Goal: Task Accomplishment & Management: Complete application form

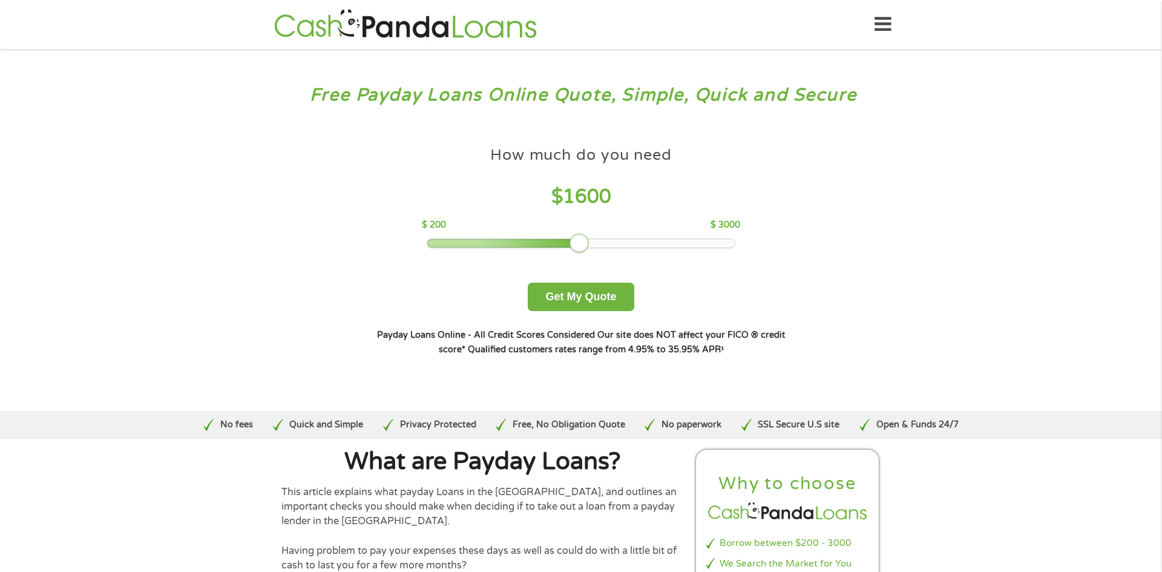
click at [584, 243] on div at bounding box center [581, 243] width 308 height 8
click at [589, 289] on button "Get My Quote" at bounding box center [581, 297] width 106 height 28
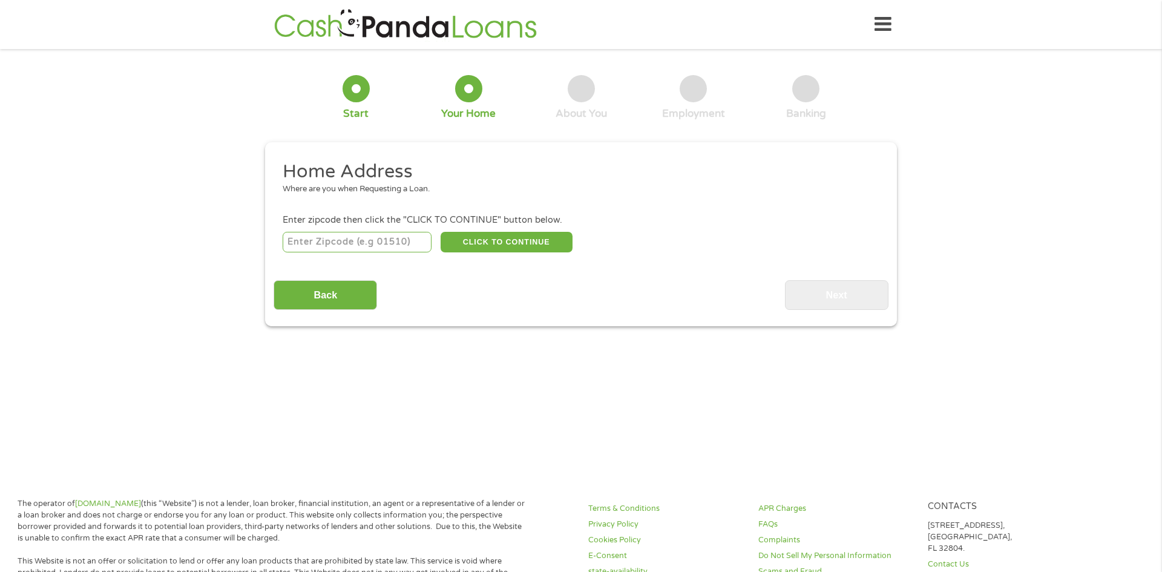
click at [376, 244] on input "number" at bounding box center [357, 242] width 149 height 21
type input "02769"
click at [478, 231] on div "02769 CLICK TO CONTINUE Please recheck your Zipcode, it seems to be Incorrect" at bounding box center [581, 241] width 597 height 25
click at [478, 238] on button "CLICK TO CONTINUE" at bounding box center [507, 242] width 132 height 21
type input "02769"
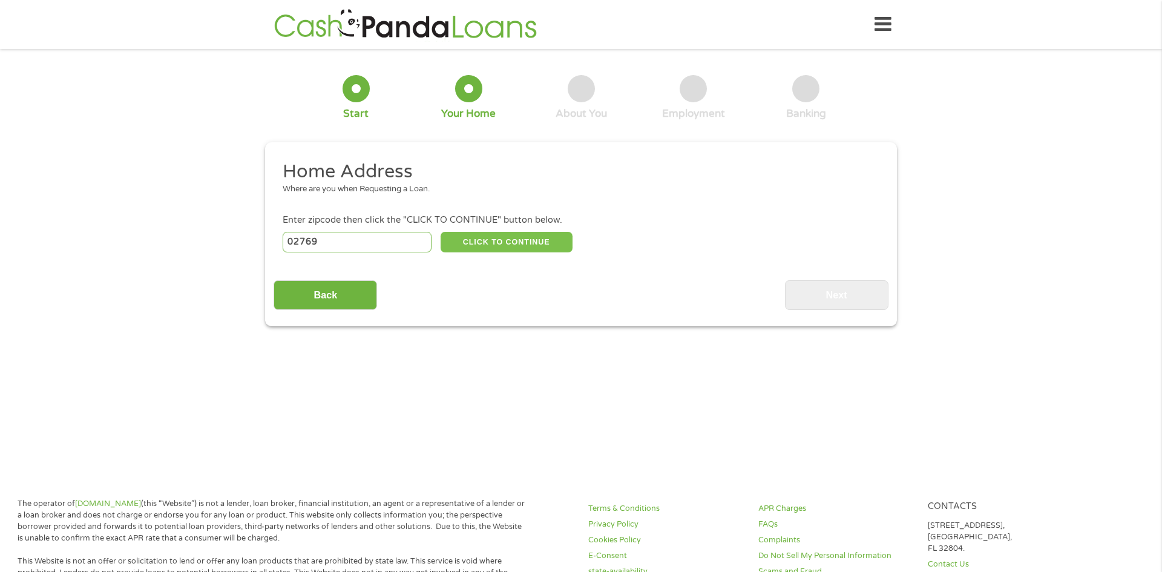
type input "Rehoboth"
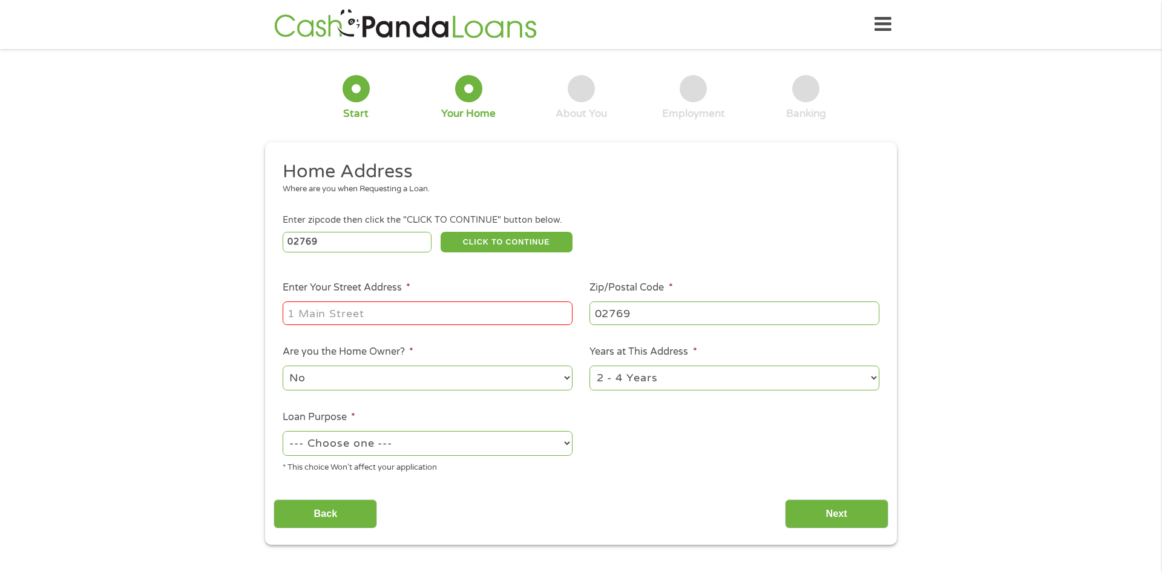
click at [412, 315] on input "Enter Your Street Address *" at bounding box center [428, 312] width 290 height 23
type input "275 Winthrop St"
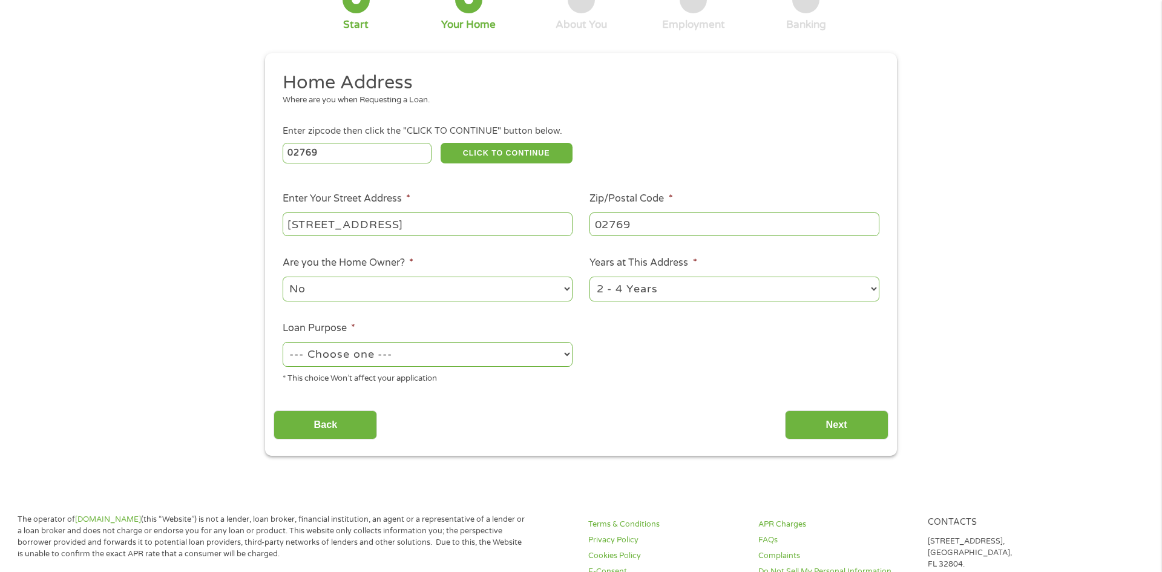
scroll to position [91, 0]
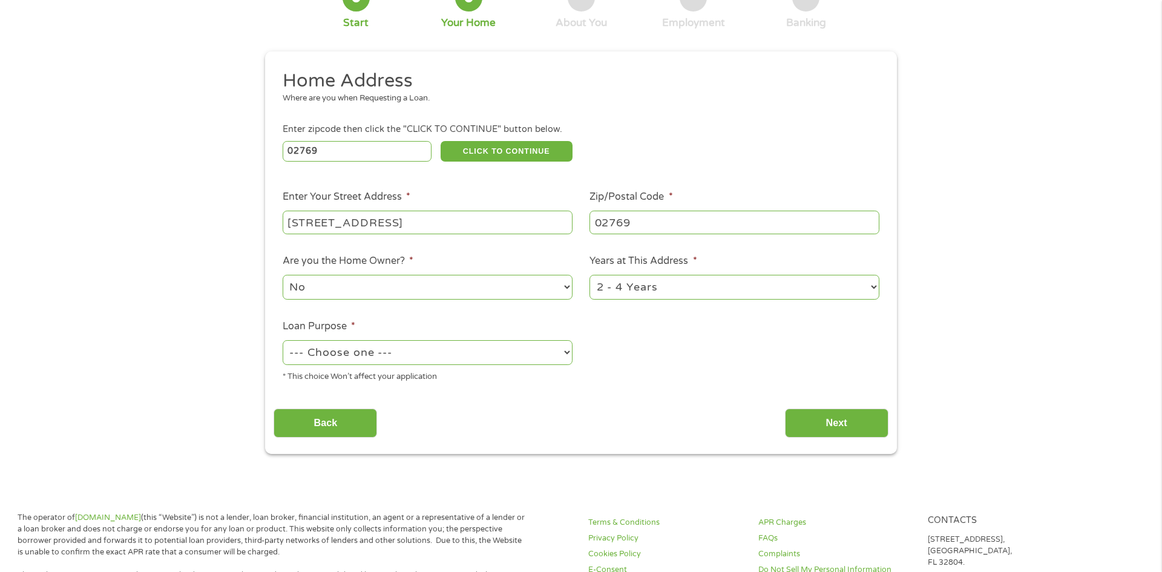
click at [365, 354] on select "--- Choose one --- Pay Bills Debt Consolidation Home Improvement Major Purchase…" at bounding box center [428, 352] width 290 height 25
select select "paybills"
click at [283, 341] on select "--- Choose one --- Pay Bills Debt Consolidation Home Improvement Major Purchase…" at bounding box center [428, 352] width 290 height 25
click at [331, 421] on input "Back" at bounding box center [325, 423] width 103 height 30
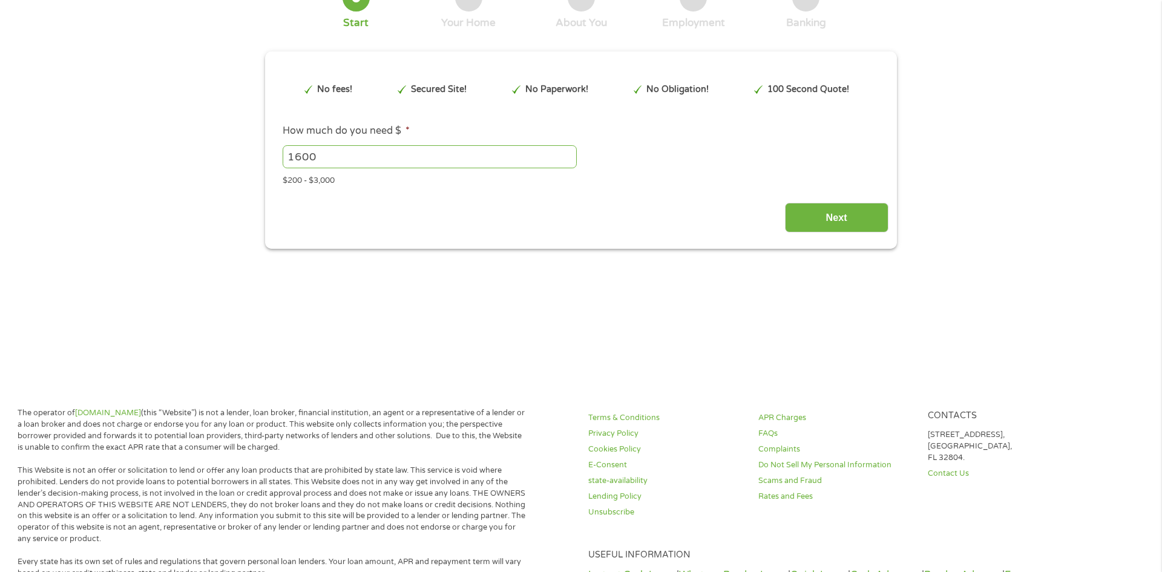
scroll to position [0, 0]
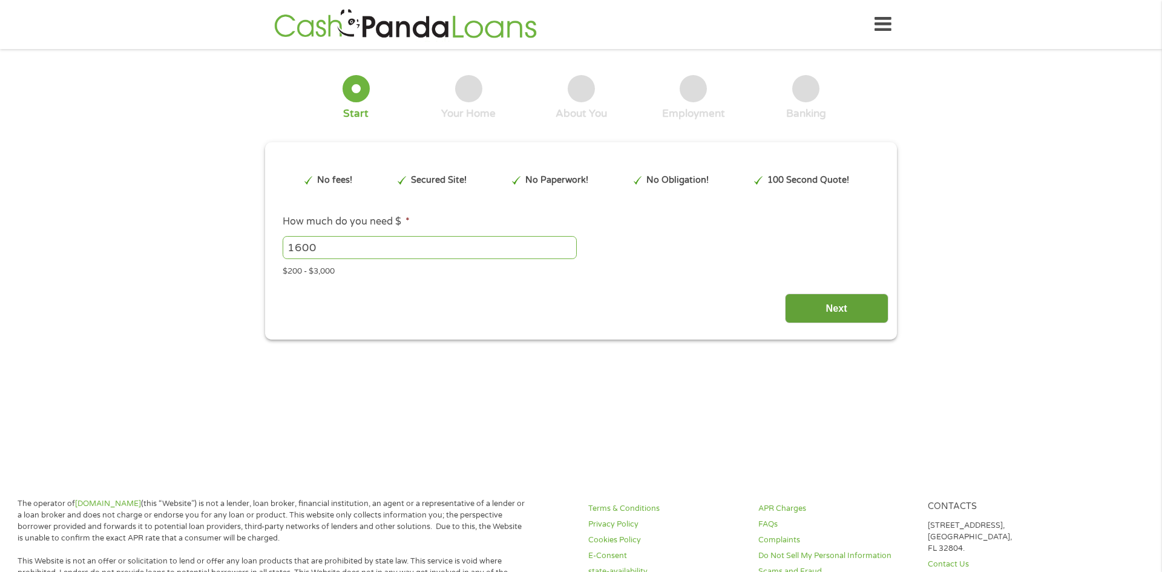
click at [818, 310] on input "Next" at bounding box center [836, 309] width 103 height 30
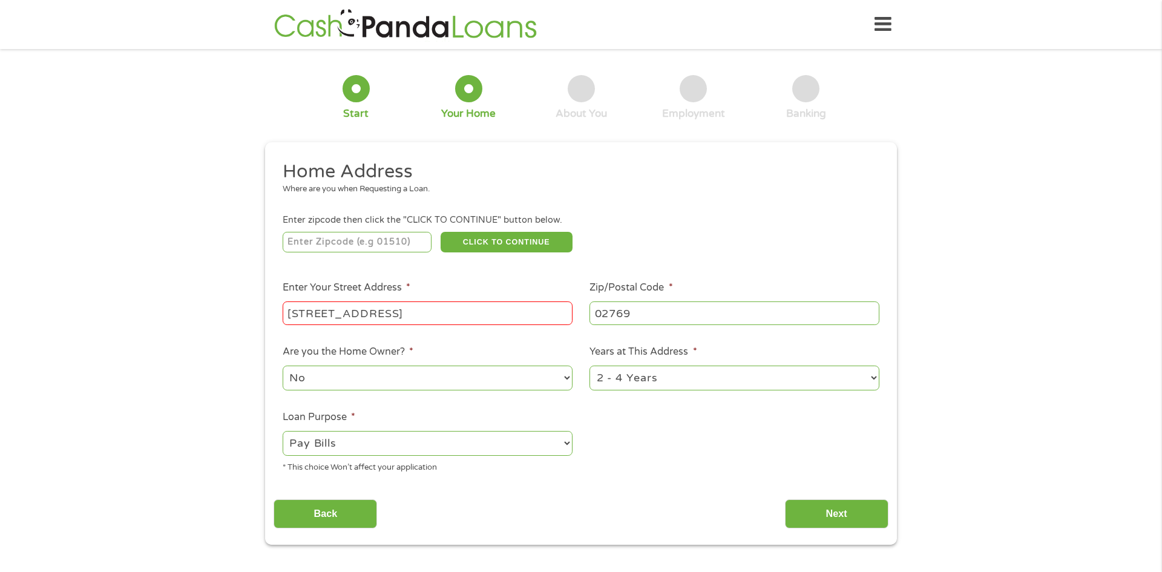
scroll to position [5, 5]
click at [386, 243] on input "number" at bounding box center [357, 242] width 149 height 21
click at [503, 302] on div "275 Winthrop St" at bounding box center [428, 314] width 290 height 28
click at [859, 535] on div "This field is hidden when viewing the form gclid CjwKCAjwxfjGBhAUEiwAKWPwDizfUj…" at bounding box center [581, 343] width 632 height 402
click at [851, 519] on input "Next" at bounding box center [836, 514] width 103 height 30
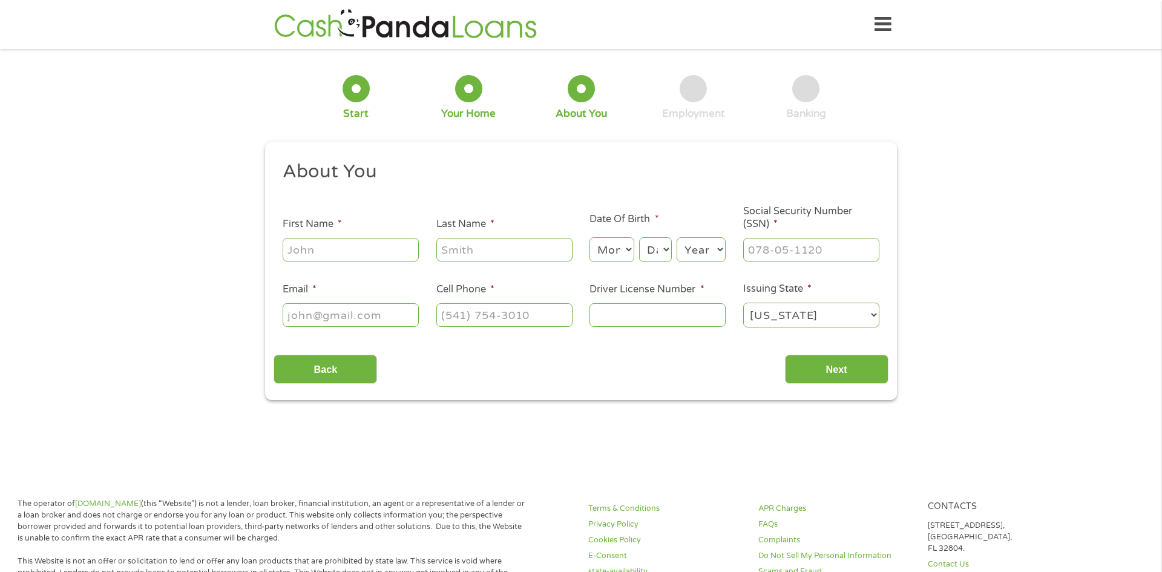
click at [318, 250] on input "First Name *" at bounding box center [351, 249] width 136 height 23
type input "Michelle"
type input "Kelly"
type input "m1k9k8k0k@gmail.com"
type input "(206) 291-5434"
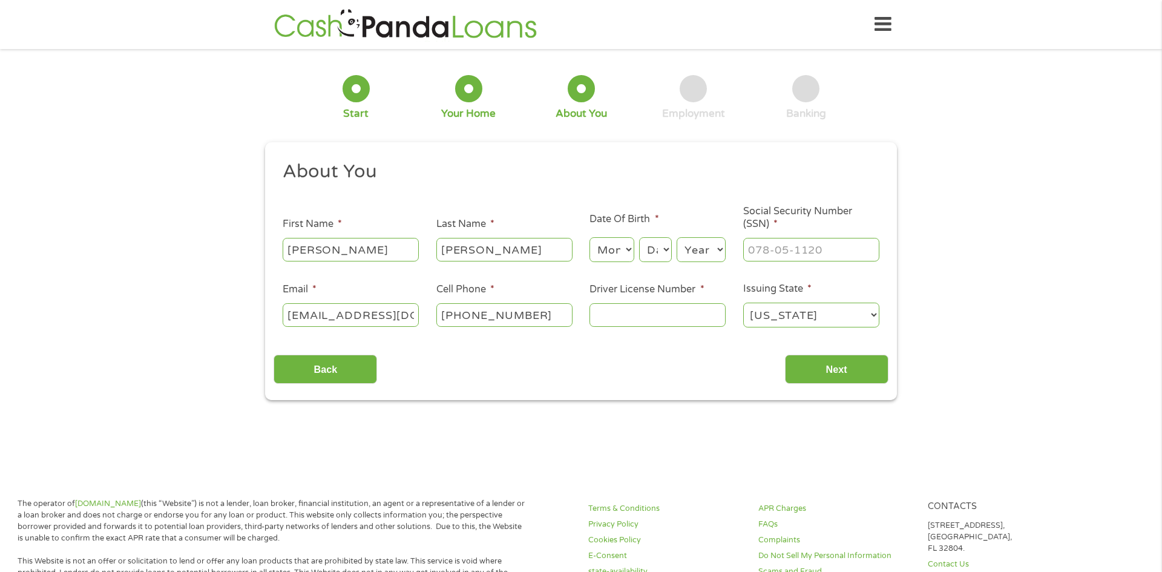
click at [606, 247] on select "Month 1 2 3 4 5 6 7 8 9 10 11 12" at bounding box center [611, 249] width 44 height 25
select select "1"
click at [589, 237] on select "Month 1 2 3 4 5 6 7 8 9 10 11 12" at bounding box center [611, 249] width 44 height 25
click at [657, 249] on select "Day 1 2 3 4 5 6 7 8 9 10 11 12 13 14 15 16 17 18 19 20 21 22 23 24 25 26 27 28 …" at bounding box center [655, 249] width 33 height 25
select select "19"
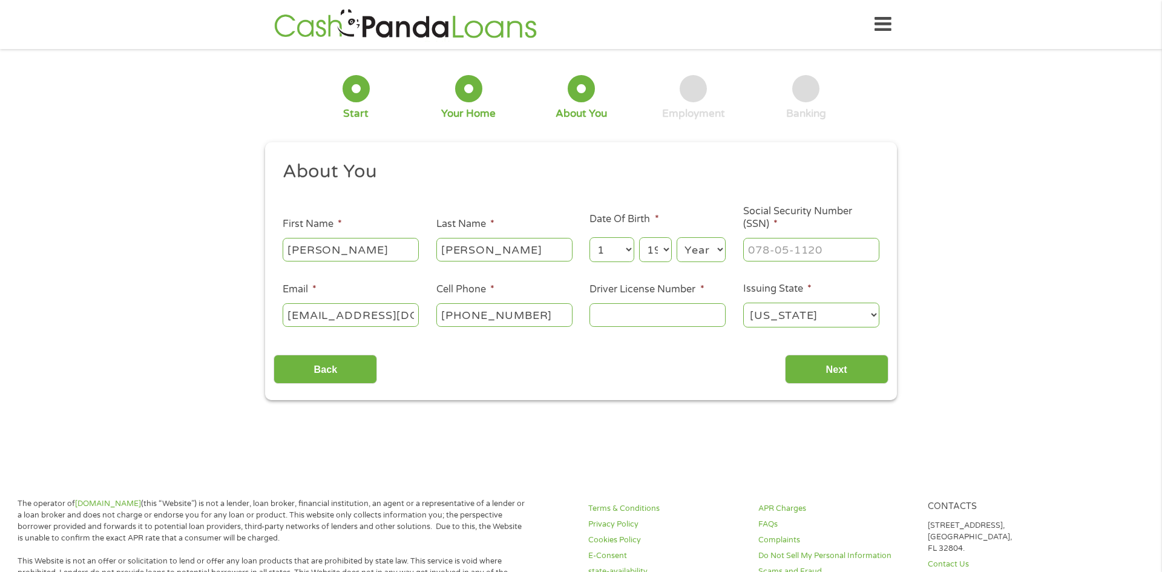
click at [639, 237] on select "Day 1 2 3 4 5 6 7 8 9 10 11 12 13 14 15 16 17 18 19 20 21 22 23 24 25 26 27 28 …" at bounding box center [655, 249] width 33 height 25
click at [695, 242] on select "Year 2007 2006 2005 2004 2003 2002 2001 2000 1999 1998 1997 1996 1995 1994 1993…" at bounding box center [701, 249] width 49 height 25
click at [695, 246] on select "Year 2007 2006 2005 2004 2003 2002 2001 2000 1999 1998 1997 1996 1995 1994 1993…" at bounding box center [701, 249] width 49 height 25
select select "1980"
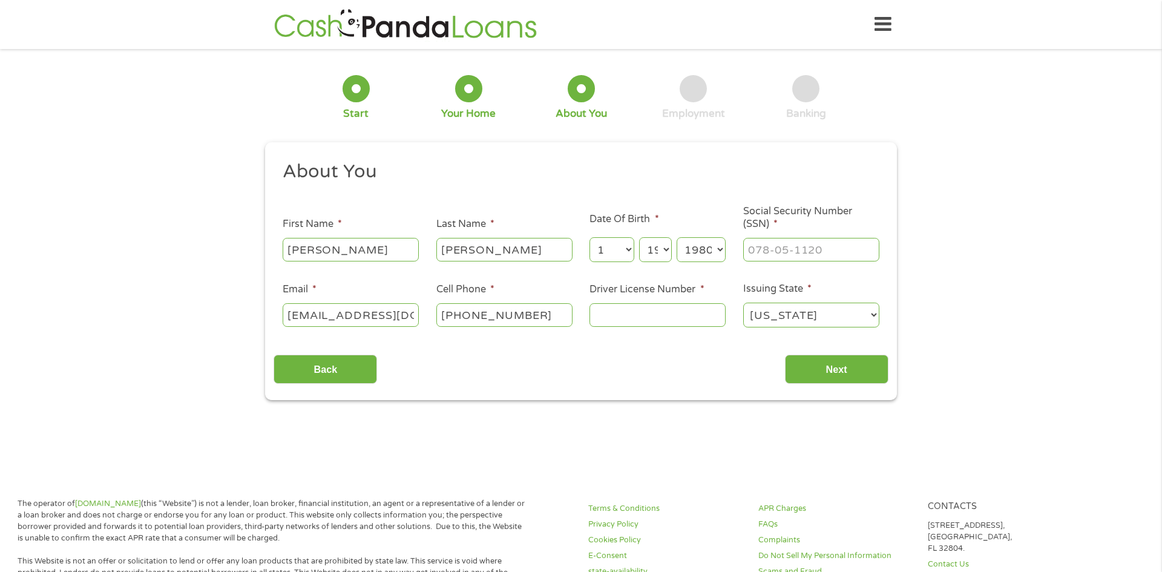
click at [677, 237] on select "Year 2007 2006 2005 2004 2003 2002 2001 2000 1999 1998 1997 1996 1995 1994 1993…" at bounding box center [701, 249] width 49 height 25
click at [784, 255] on input "Social Security Number (SSN) *" at bounding box center [811, 249] width 136 height 23
type input "534-06-2085"
click at [656, 309] on input "Driver License Number *" at bounding box center [657, 314] width 136 height 23
type input "S57854285"
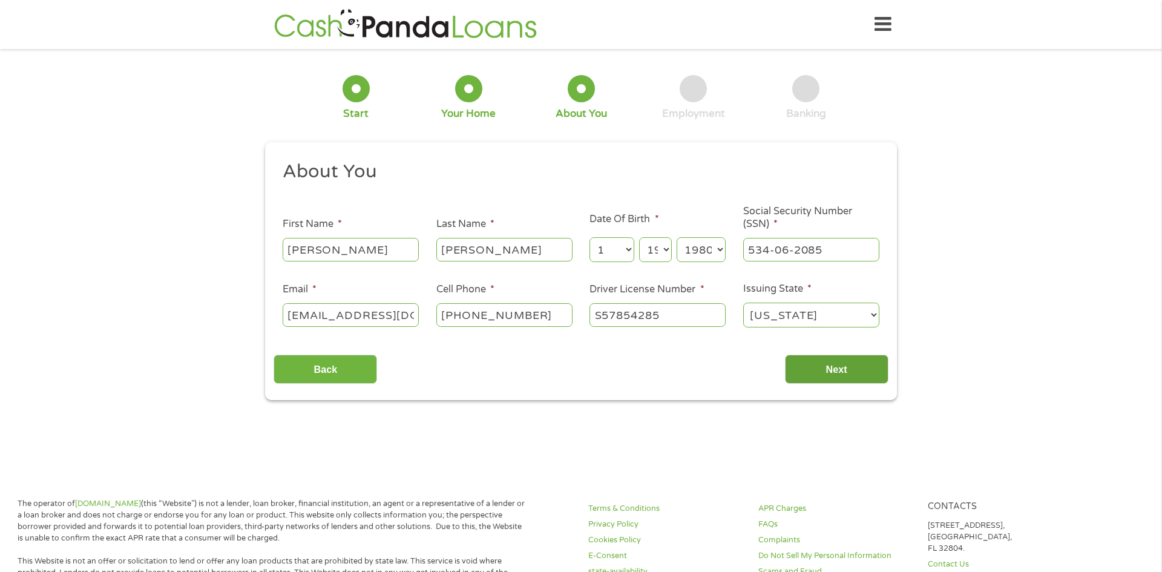
click at [818, 373] on input "Next" at bounding box center [836, 370] width 103 height 30
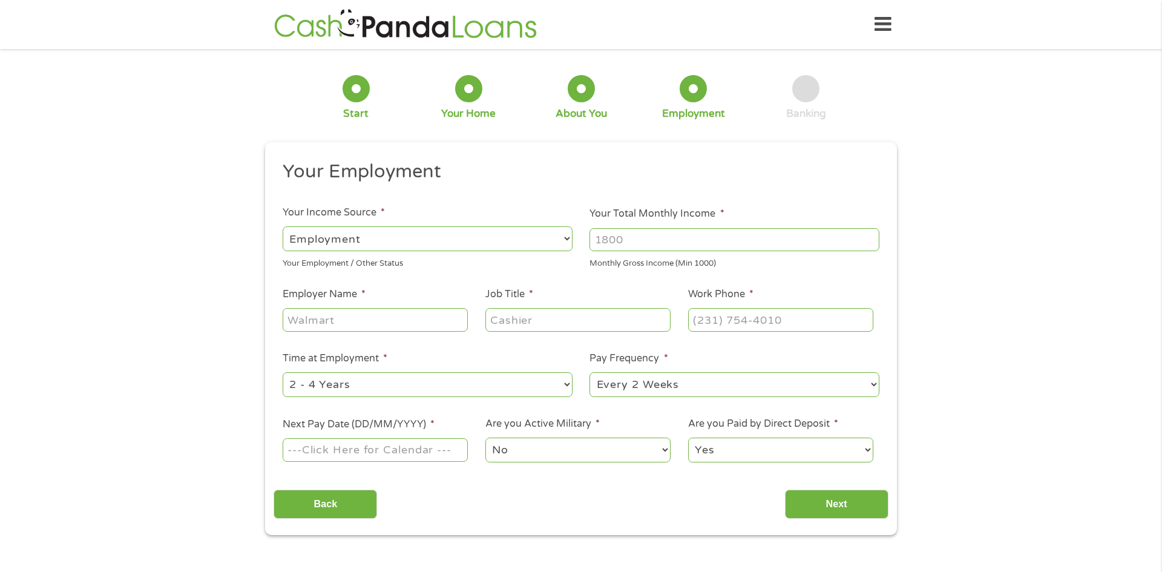
click at [698, 242] on input "Your Total Monthly Income *" at bounding box center [734, 239] width 290 height 23
type input "2"
type input "3000"
click at [349, 327] on input "Employer Name *" at bounding box center [375, 319] width 185 height 23
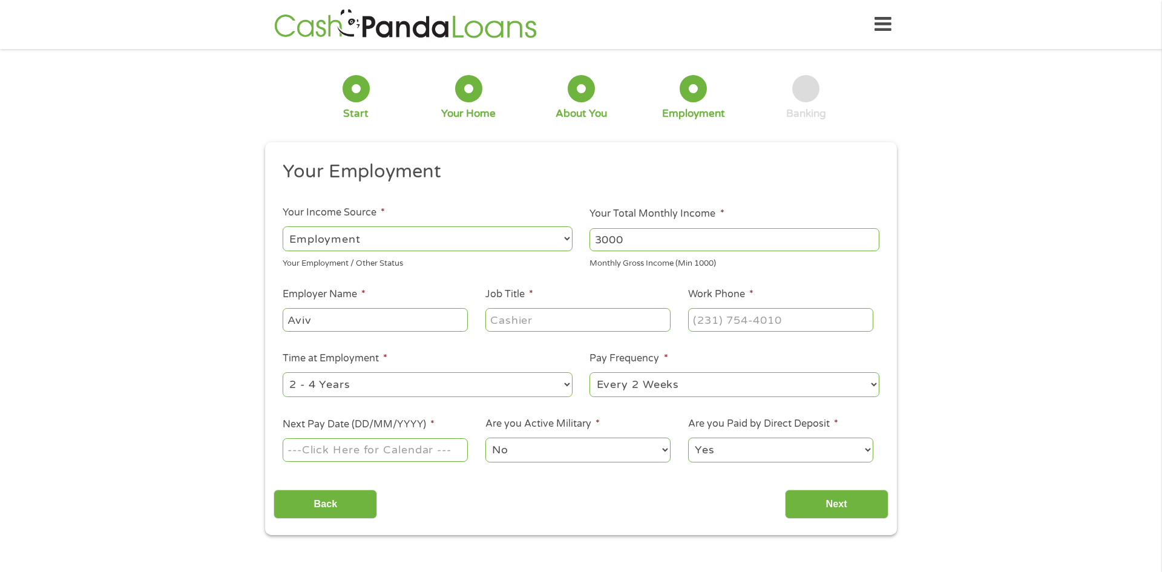
type input "Aviv"
click at [540, 321] on input "Job Title *" at bounding box center [577, 319] width 185 height 23
type input "Therapist"
click at [779, 321] on input "Work Phone *" at bounding box center [780, 319] width 185 height 23
type input "(774) 312-8008"
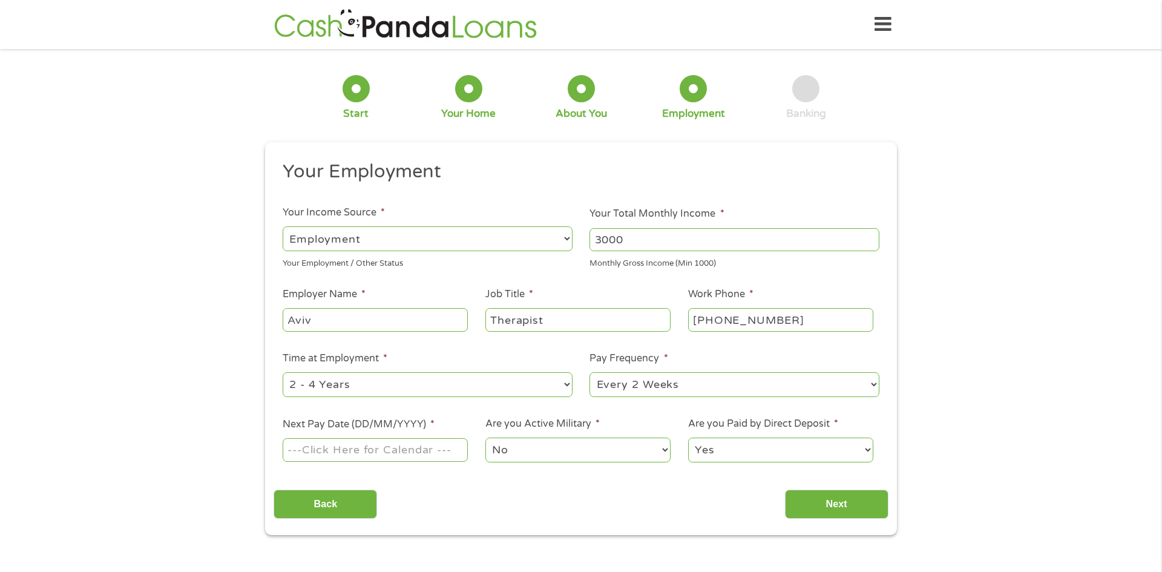
click at [514, 376] on select "--- Choose one --- 1 Year or less 1 - 2 Years 2 - 4 Years Over 4 Years" at bounding box center [428, 384] width 290 height 25
click at [283, 372] on select "--- Choose one --- 1 Year or less 1 - 2 Years 2 - 4 Years Over 4 Years" at bounding box center [428, 384] width 290 height 25
click at [635, 390] on select "--- Choose one --- Every 2 Weeks Every Week Monthly Semi-Monthly" at bounding box center [734, 384] width 290 height 25
select select "weekly"
click at [589, 372] on select "--- Choose one --- Every 2 Weeks Every Week Monthly Semi-Monthly" at bounding box center [734, 384] width 290 height 25
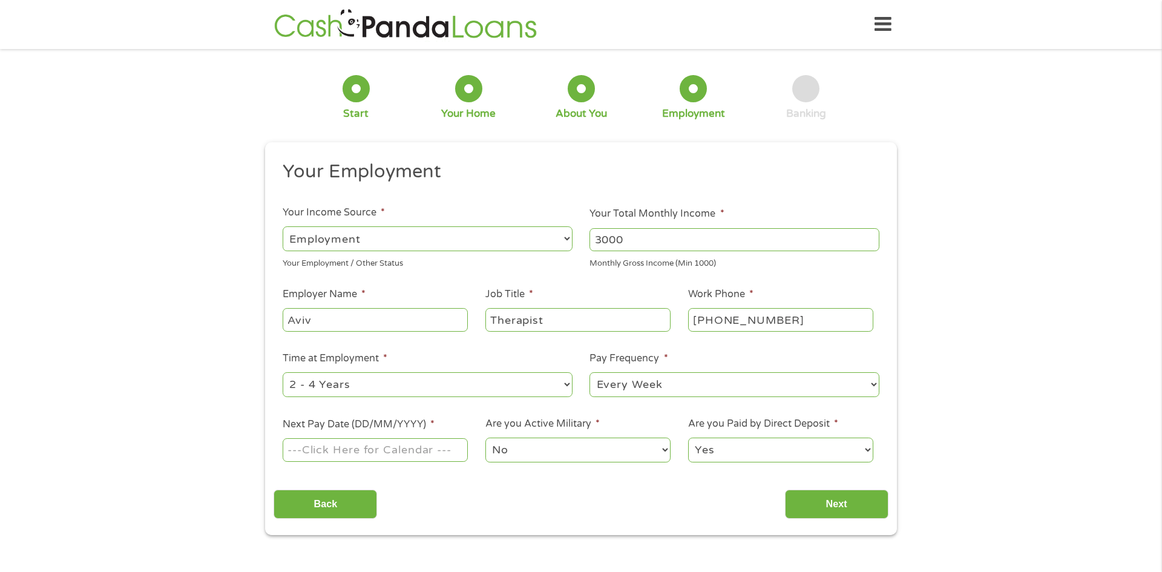
click at [429, 451] on input "Next Pay Date (DD/MM/YYYY) *" at bounding box center [375, 449] width 185 height 23
type input "03/10/2025"
click at [864, 509] on input "Next" at bounding box center [836, 505] width 103 height 30
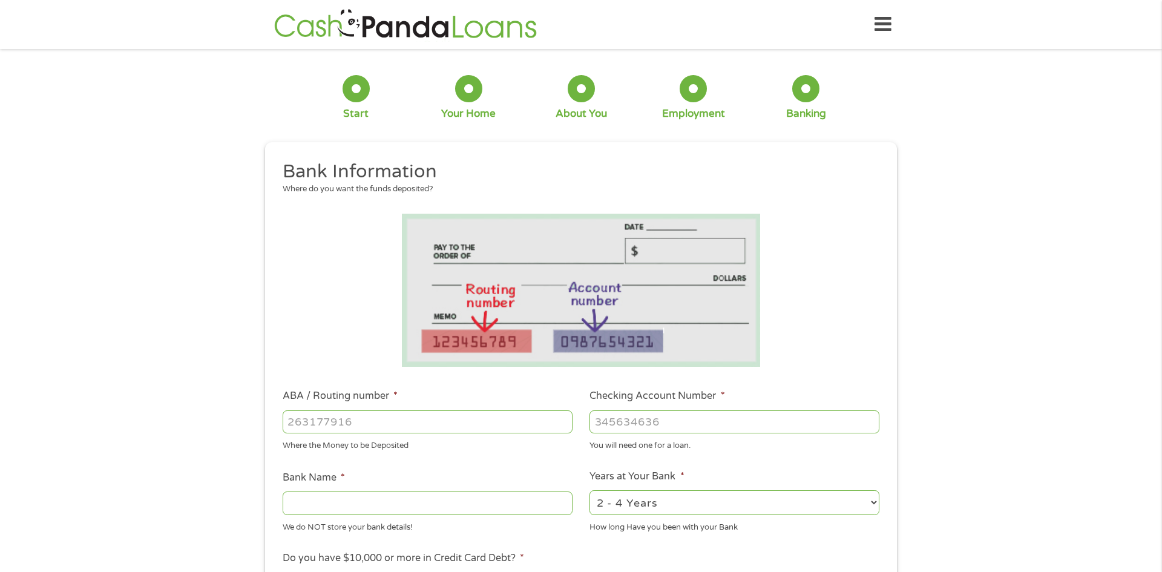
click at [377, 416] on input "ABA / Routing number *" at bounding box center [428, 421] width 290 height 23
type input "325181248"
type input "GESA CREDIT UNION"
type input "325181248"
click at [694, 416] on input "Checking Account Number *" at bounding box center [734, 421] width 290 height 23
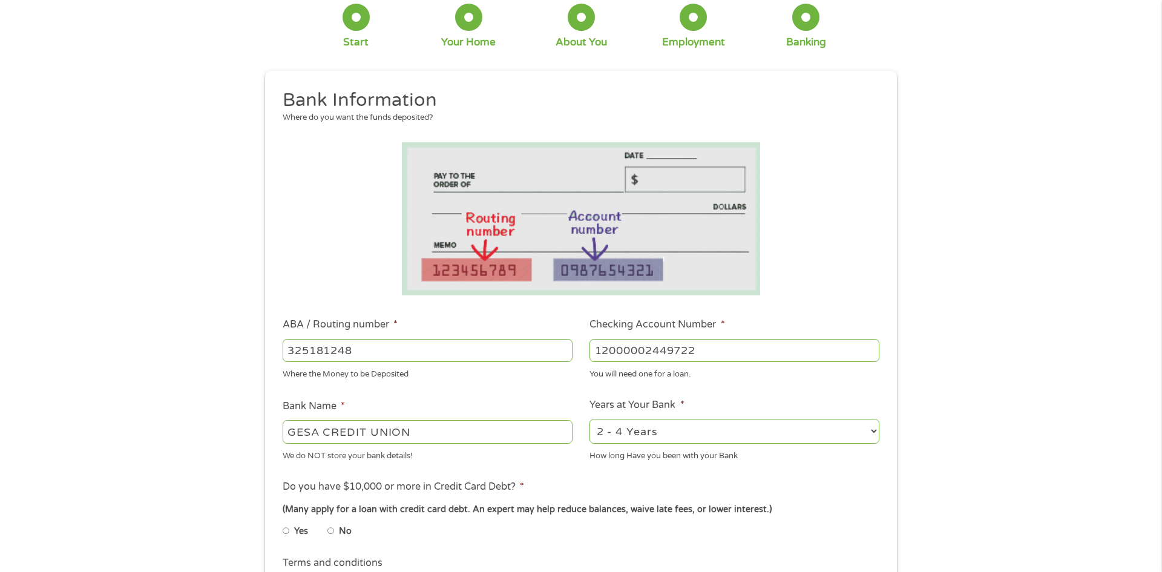
scroll to position [91, 0]
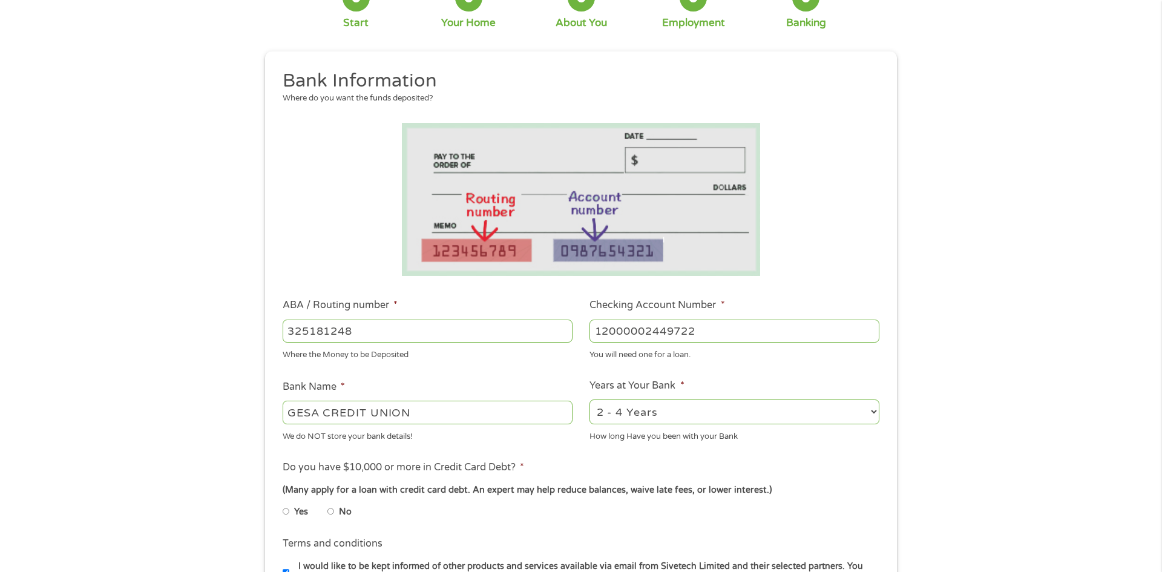
type input "12000002449722"
click at [678, 409] on select "2 - 4 Years 6 - 12 Months 1 - 2 Years Over 4 Years" at bounding box center [734, 411] width 290 height 25
select select "60months"
click at [589, 399] on select "2 - 4 Years 6 - 12 Months 1 - 2 Years Over 4 Years" at bounding box center [734, 411] width 290 height 25
click at [330, 513] on input "No" at bounding box center [330, 511] width 7 height 19
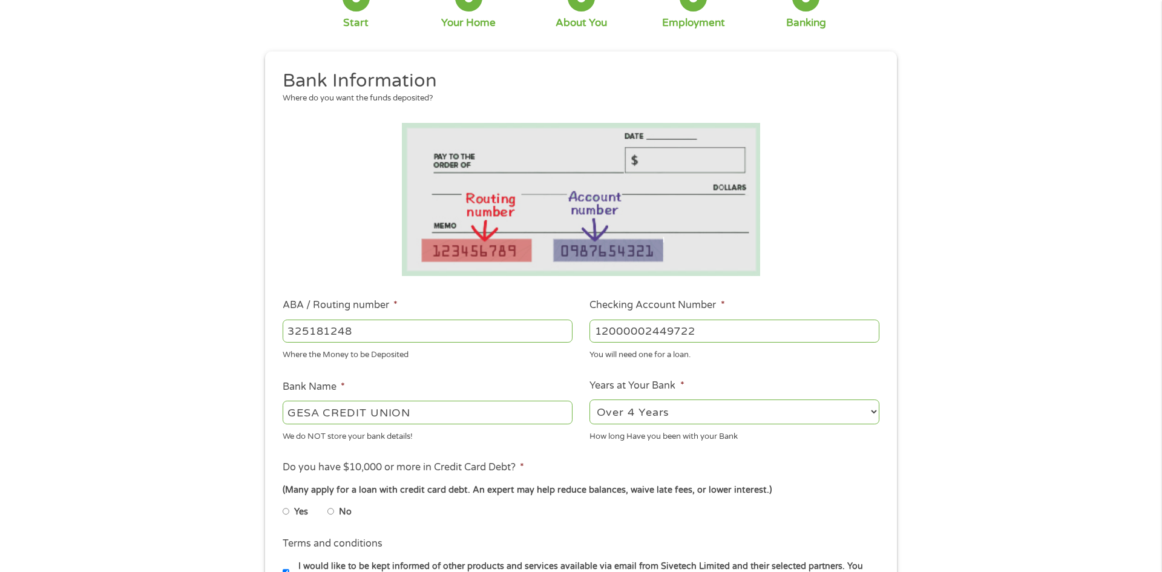
radio input "true"
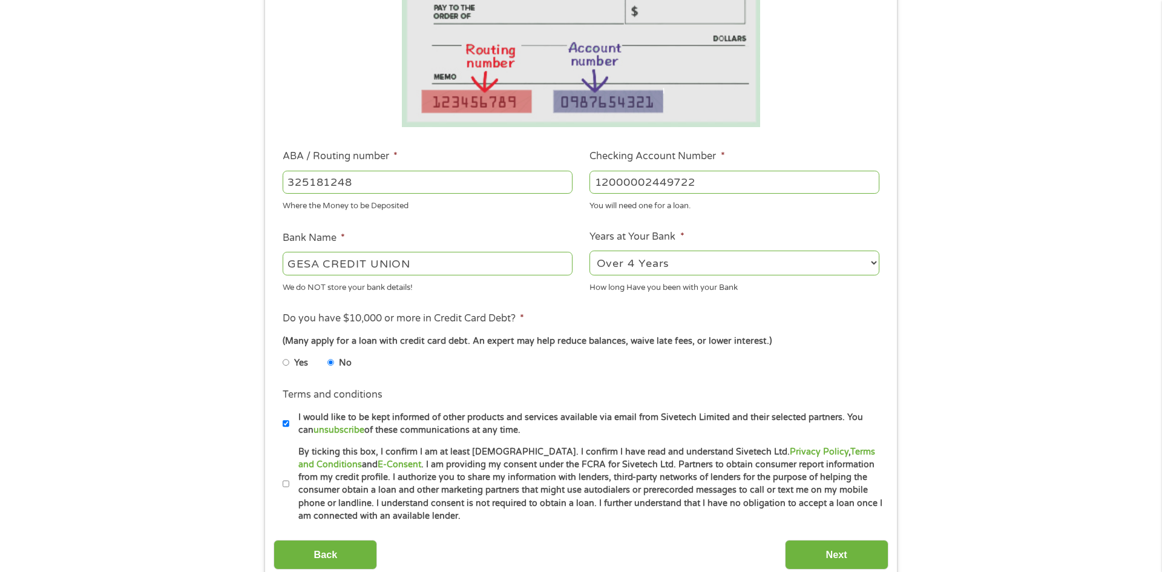
scroll to position [241, 0]
click at [284, 425] on input "I would like to be kept informed of other products and services available via e…" at bounding box center [286, 422] width 7 height 19
checkbox input "false"
click at [283, 481] on input "By ticking this box, I confirm I am at least 18 years old. I confirm I have rea…" at bounding box center [286, 482] width 7 height 19
checkbox input "true"
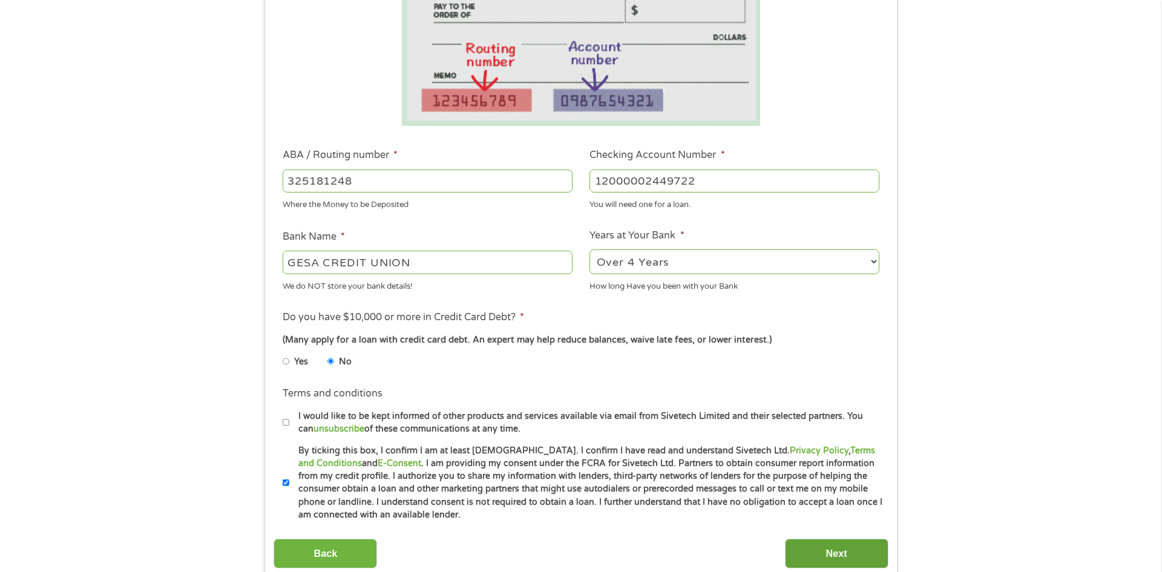
click at [810, 559] on input "Next" at bounding box center [836, 554] width 103 height 30
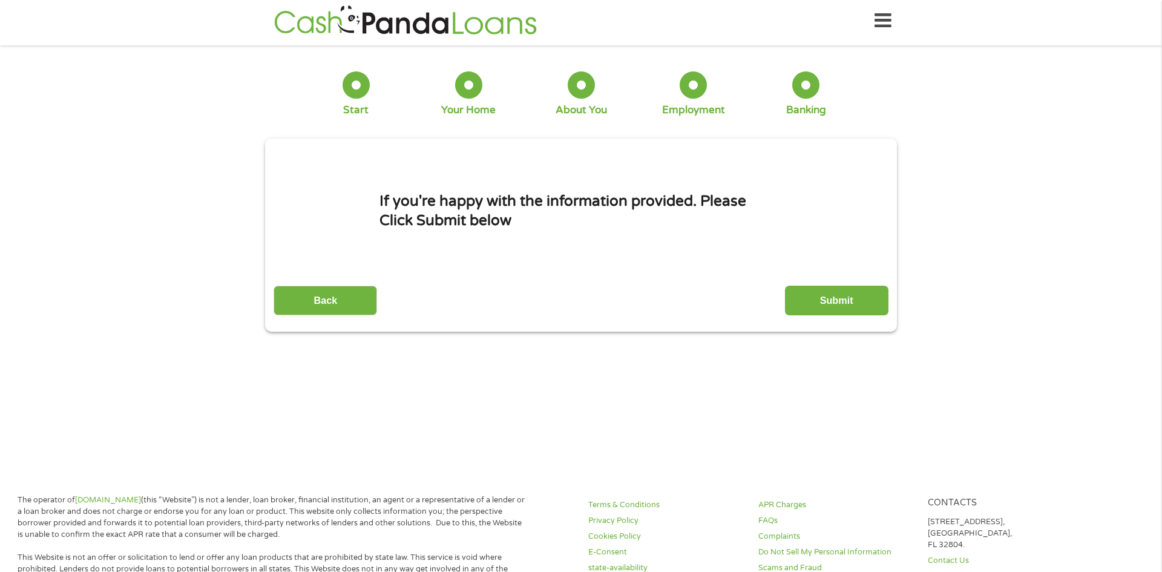
scroll to position [0, 0]
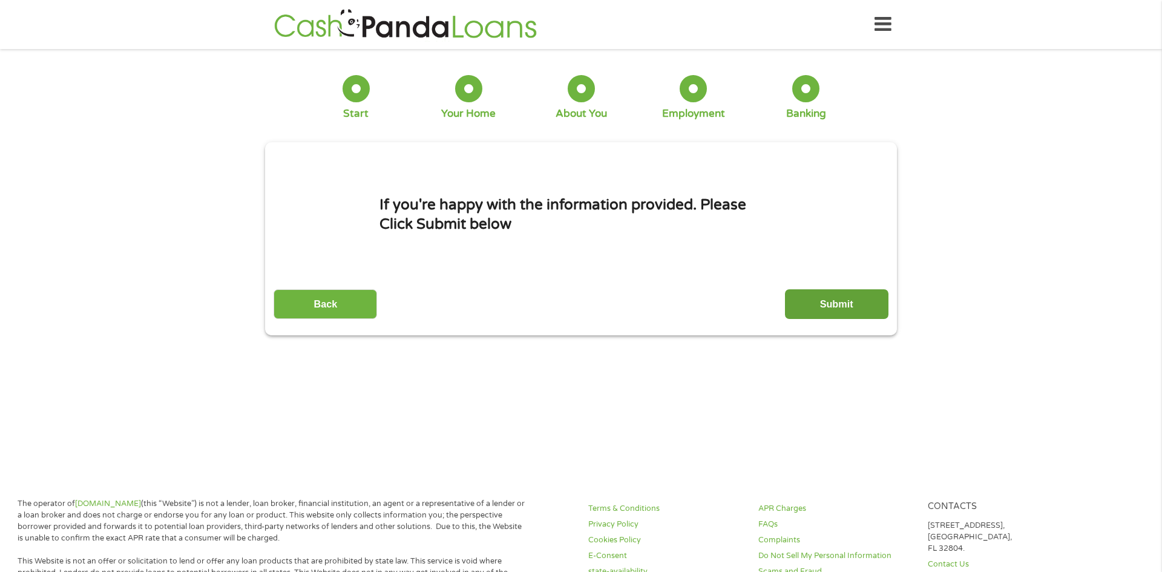
click at [876, 306] on input "Submit" at bounding box center [836, 304] width 103 height 30
